Goal: Find specific page/section: Find specific page/section

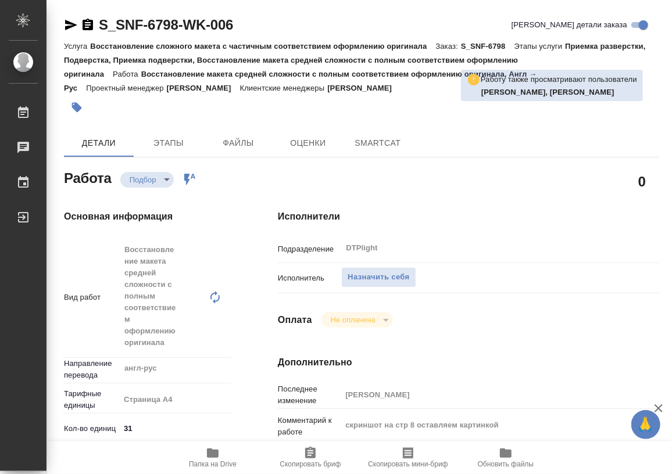
type textarea "x"
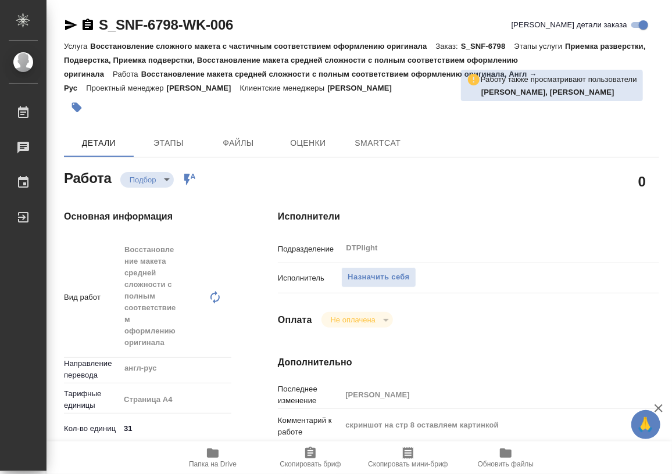
type textarea "x"
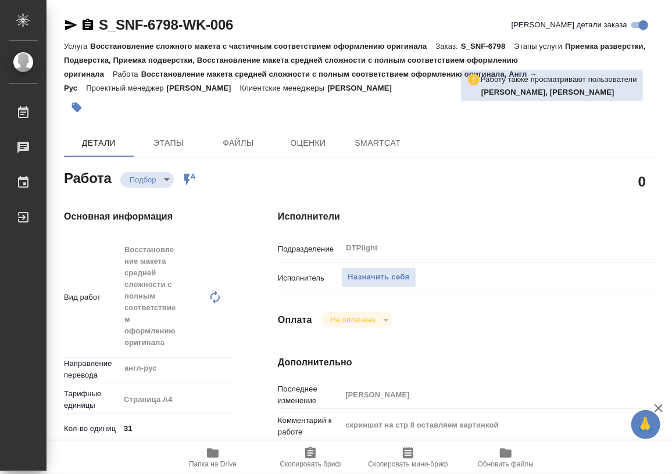
type textarea "x"
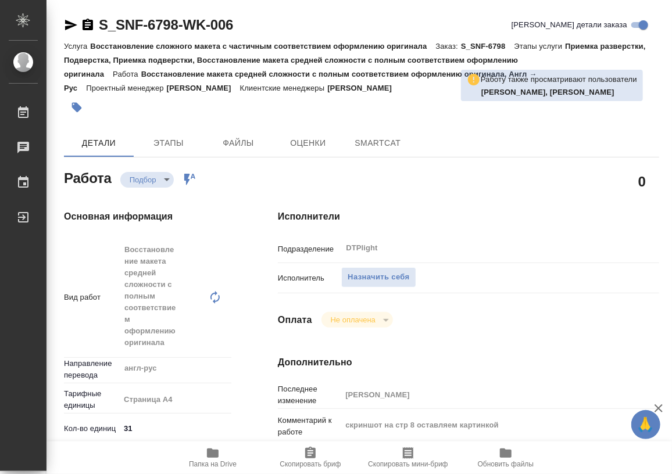
type textarea "x"
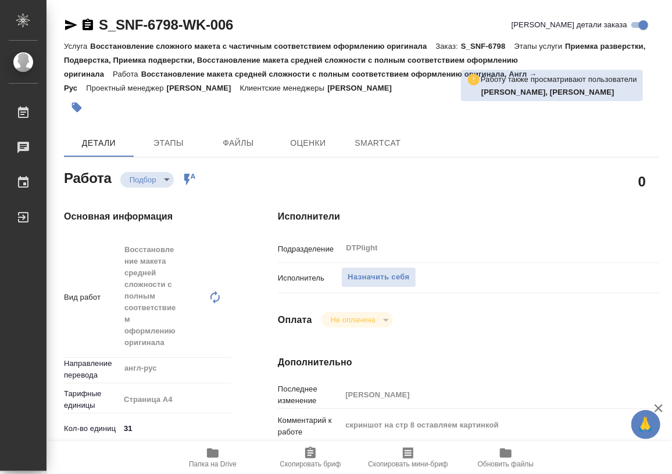
type textarea "x"
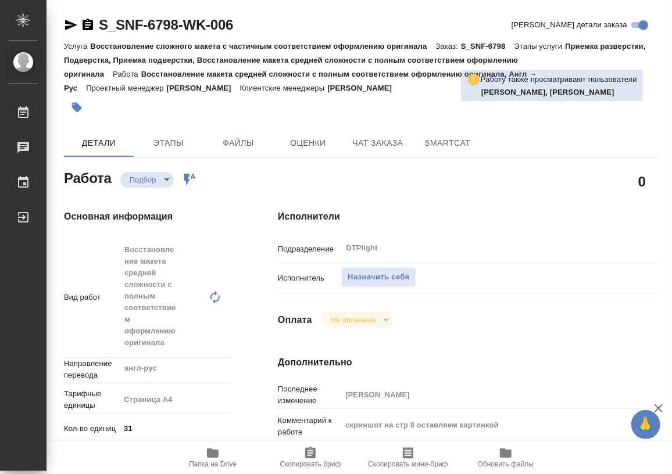
type textarea "x"
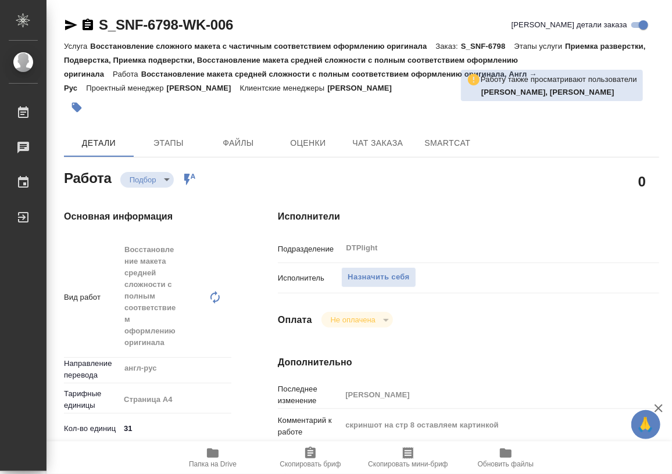
type textarea "x"
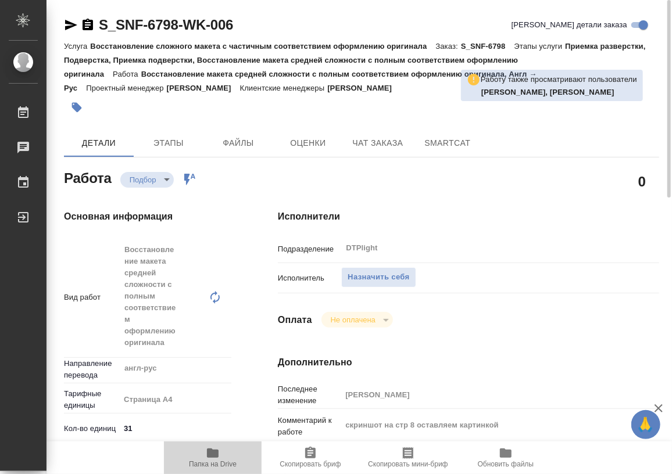
click at [212, 453] on icon "button" at bounding box center [213, 453] width 12 height 9
type textarea "x"
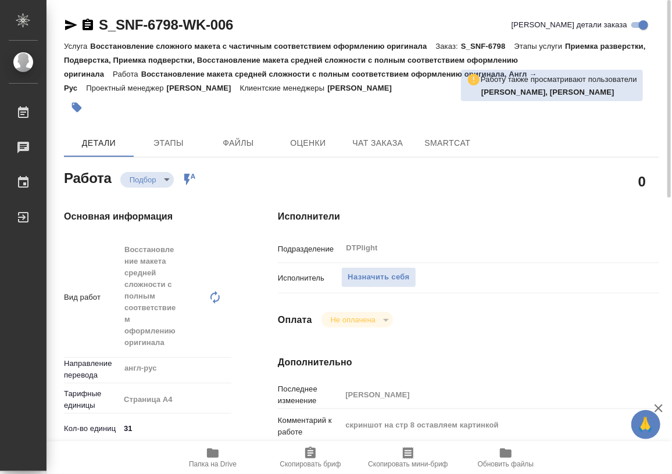
type textarea "x"
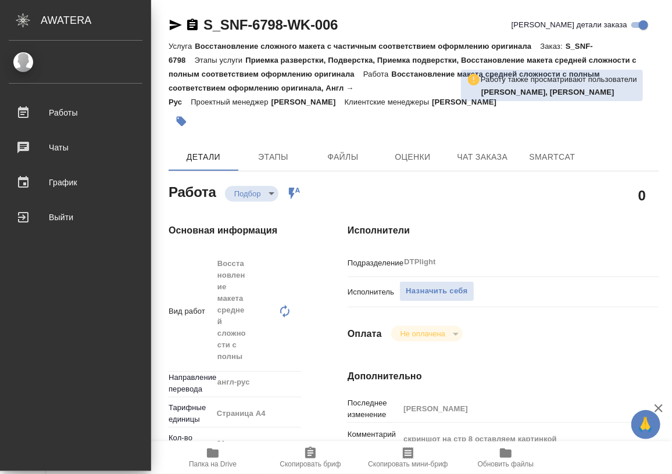
type textarea "x"
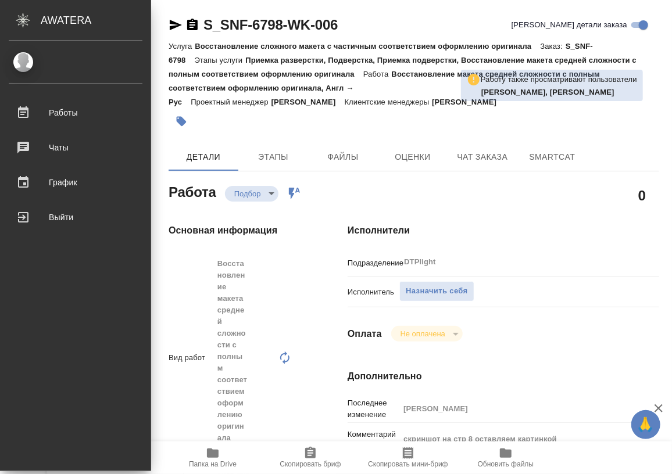
type textarea "x"
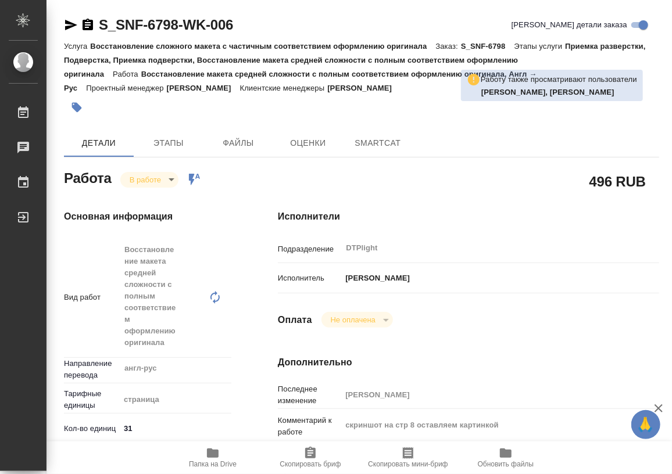
type textarea "x"
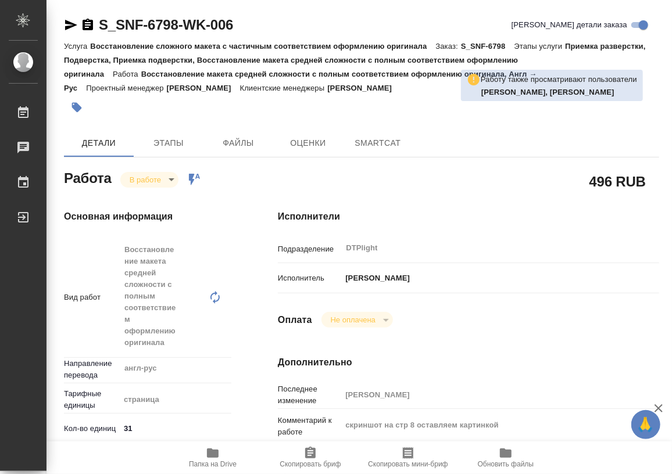
type textarea "x"
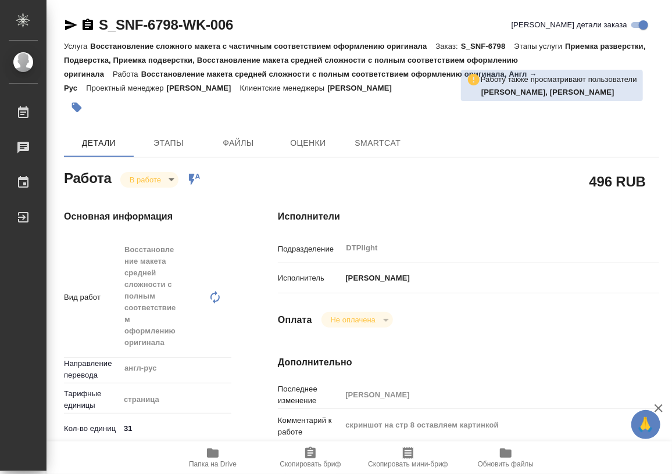
type textarea "x"
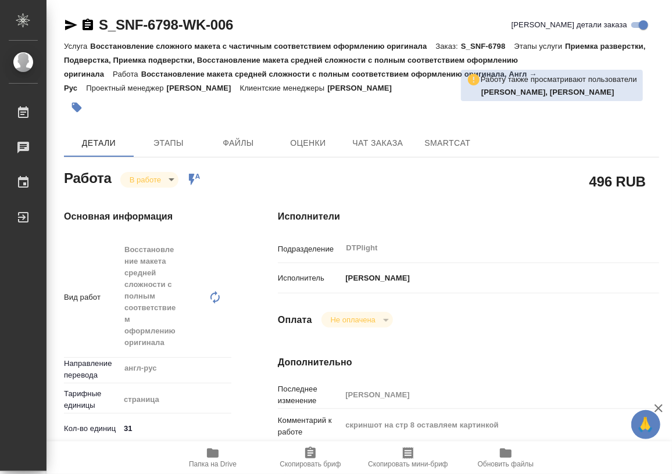
type textarea "x"
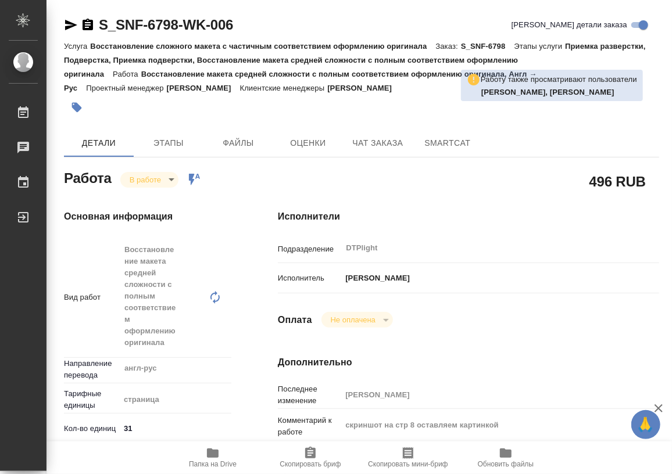
type textarea "x"
